Goal: Transaction & Acquisition: Purchase product/service

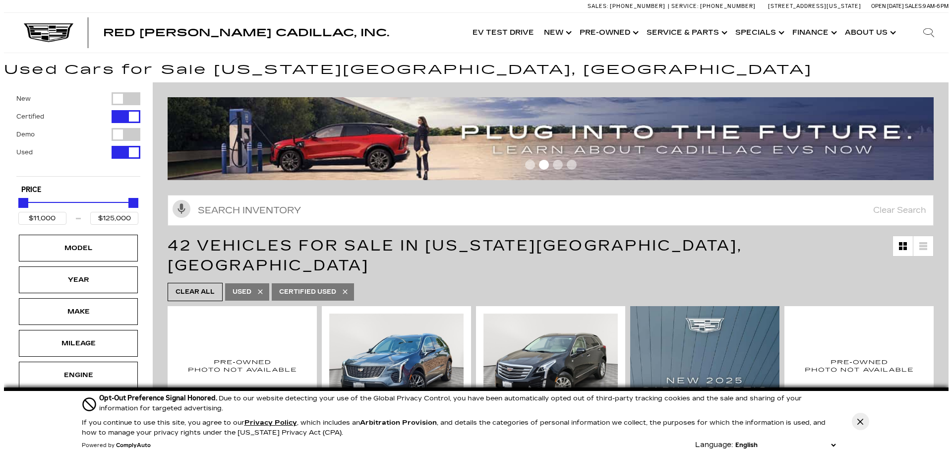
scroll to position [50, 0]
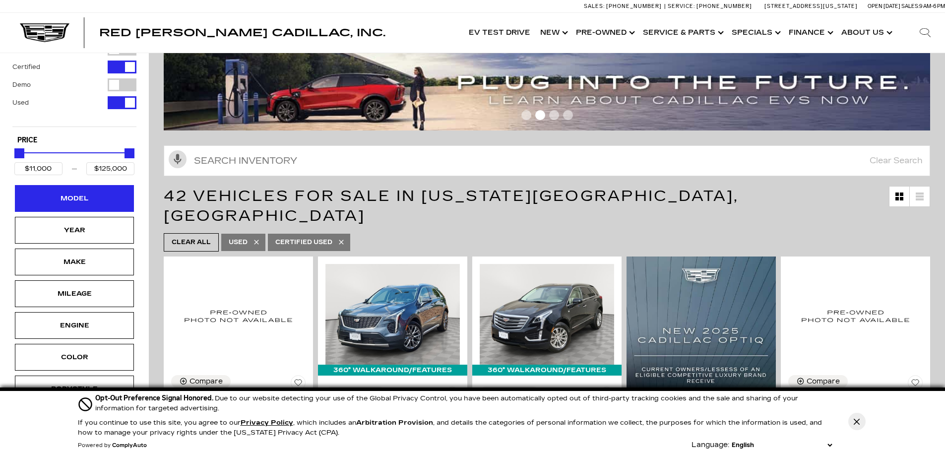
click at [63, 206] on div "Model" at bounding box center [74, 198] width 119 height 27
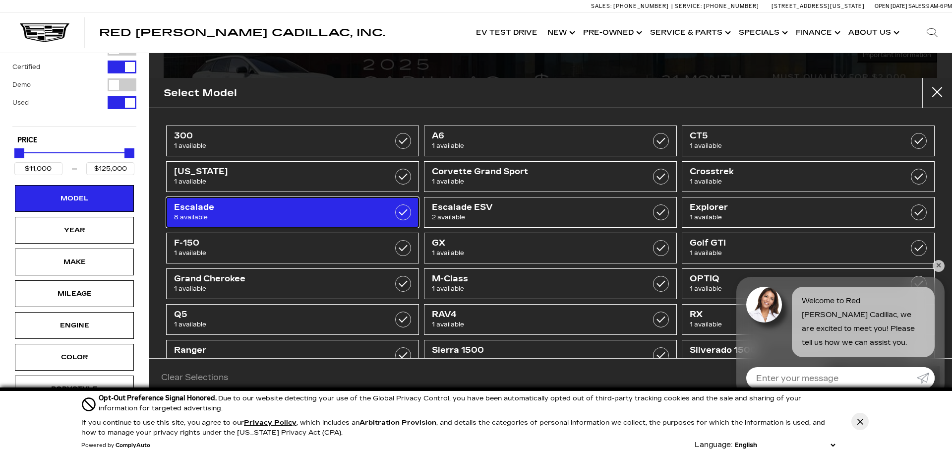
click at [388, 211] on link "Escalade 8 available" at bounding box center [292, 212] width 253 height 31
type input "$50,000"
checkbox input "true"
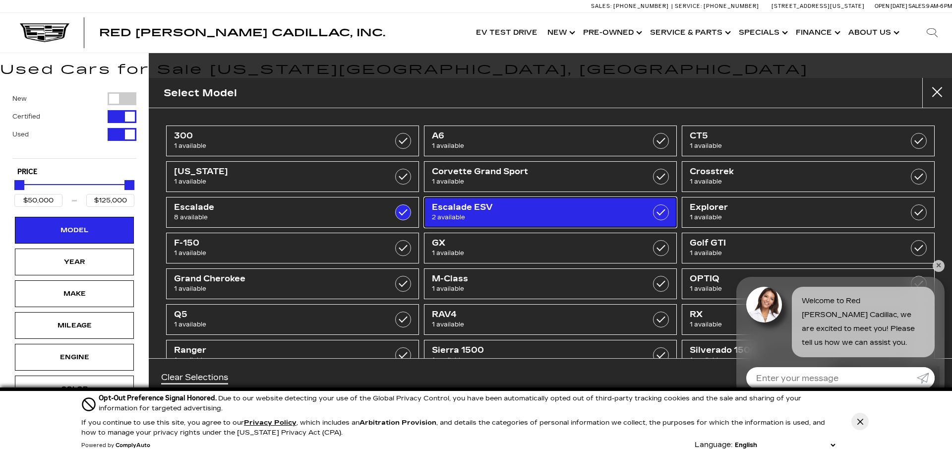
click at [460, 211] on span "Escalade ESV" at bounding box center [532, 207] width 201 height 10
checkbox input "true"
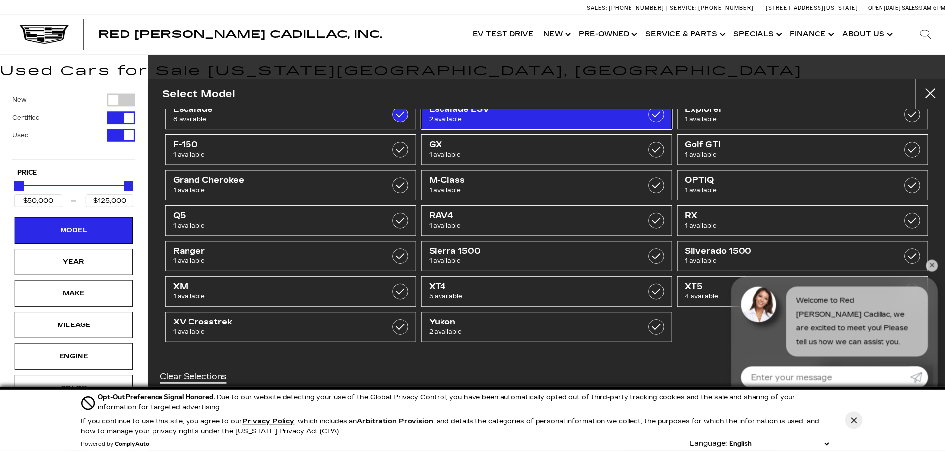
scroll to position [101, 0]
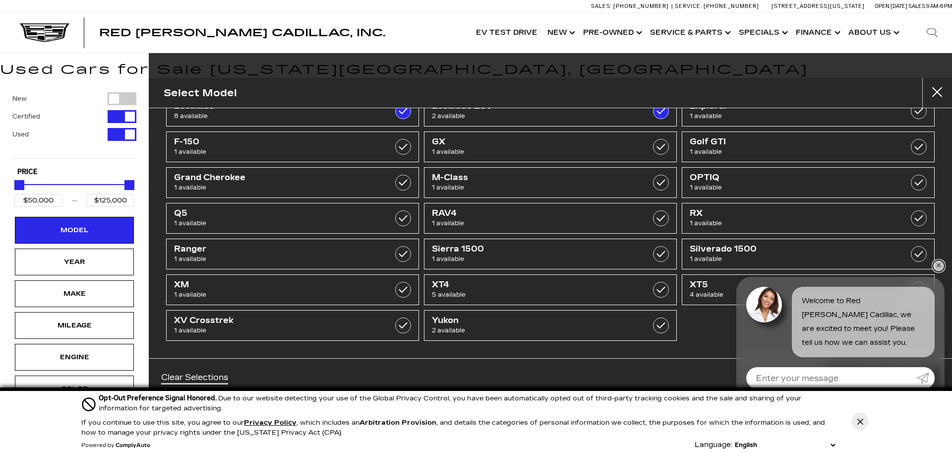
click at [938, 263] on link "✕" at bounding box center [939, 266] width 12 height 12
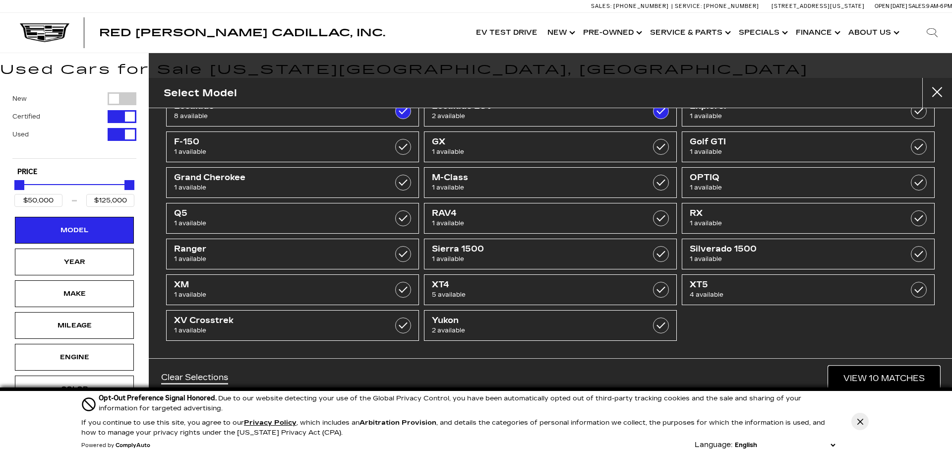
click at [850, 378] on link "View 10 Matches" at bounding box center [883, 378] width 111 height 24
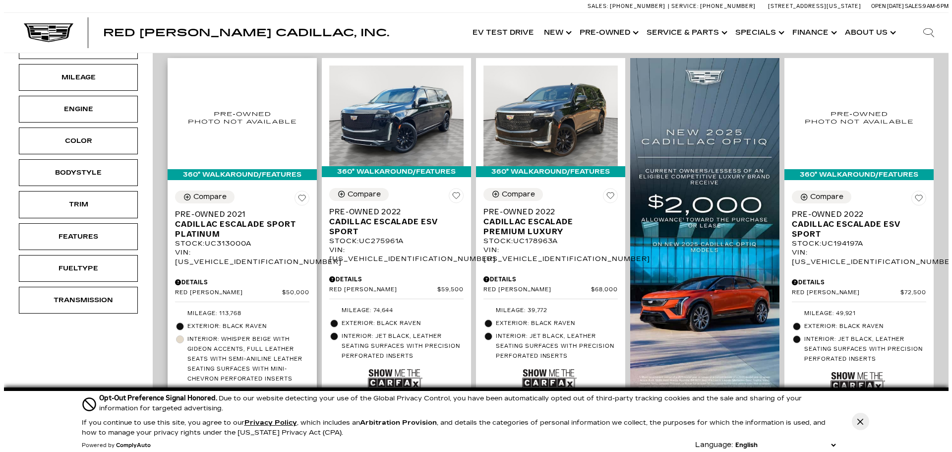
scroll to position [198, 0]
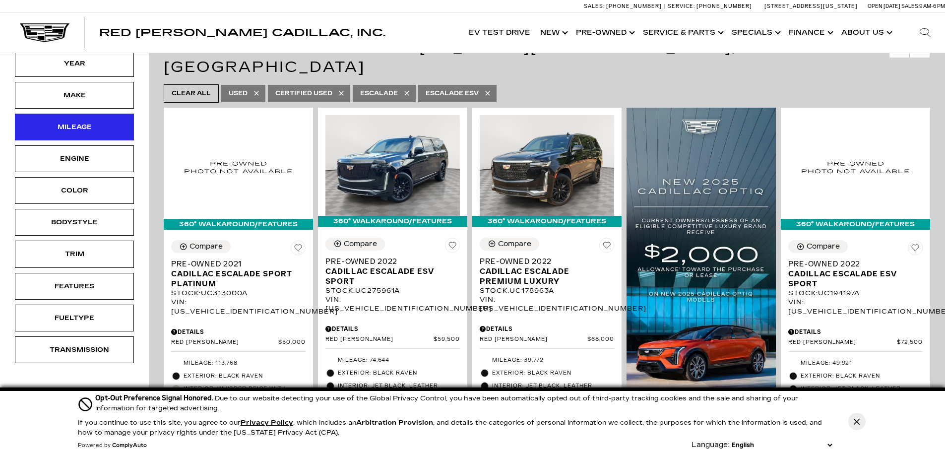
click at [77, 127] on div "Mileage" at bounding box center [75, 126] width 50 height 11
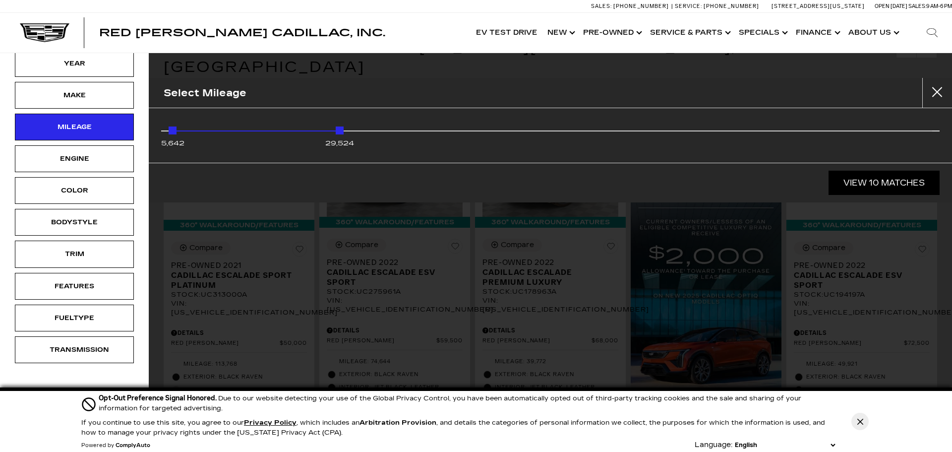
drag, startPoint x: 924, startPoint y: 130, endPoint x: 367, endPoint y: 144, distance: 557.4
click at [367, 144] on div "5,642 29,524" at bounding box center [551, 135] width 764 height 25
type input "$92,500"
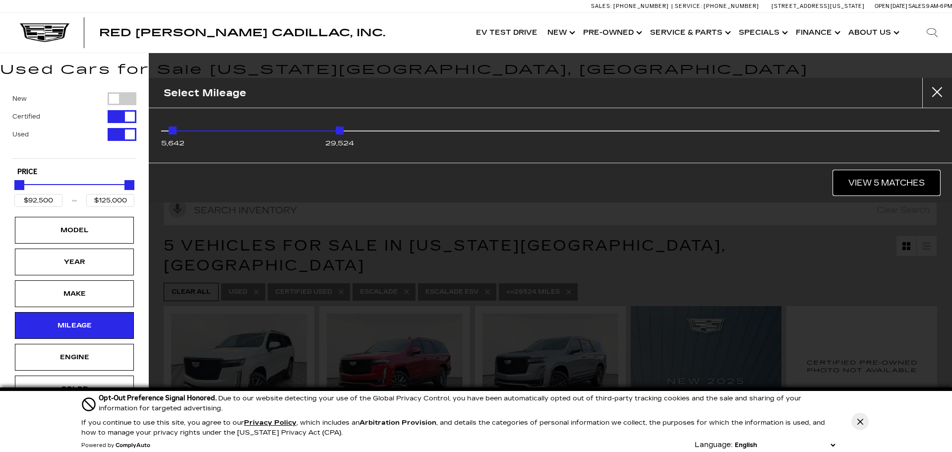
click at [891, 184] on link "View 5 Matches" at bounding box center [886, 183] width 106 height 24
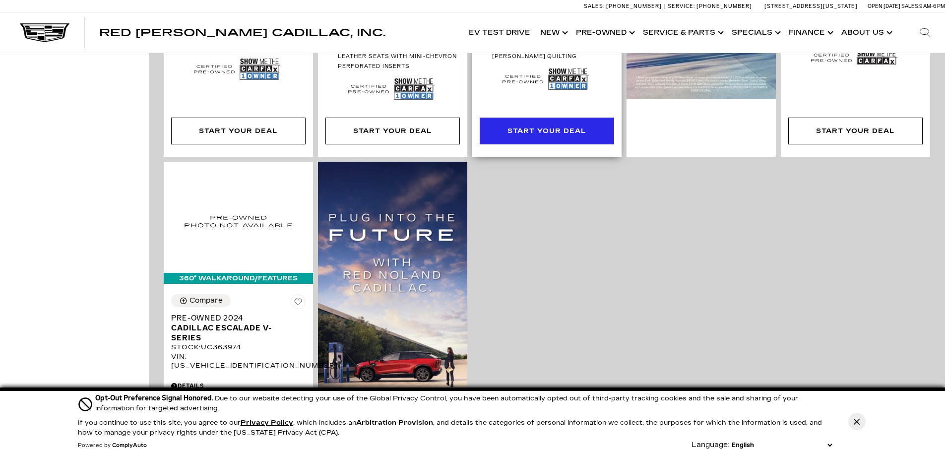
scroll to position [545, 0]
